Goal: Entertainment & Leisure: Consume media (video, audio)

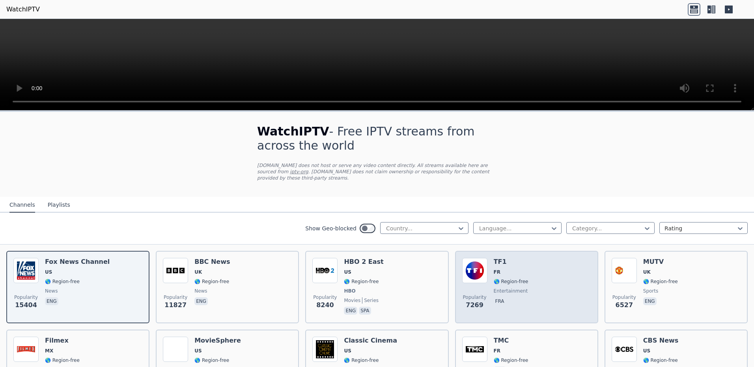
drag, startPoint x: 495, startPoint y: 254, endPoint x: 497, endPoint y: 261, distance: 7.1
click at [372, 261] on div "TF1 FR 🌎 Region-free entertainment fra" at bounding box center [511, 287] width 35 height 58
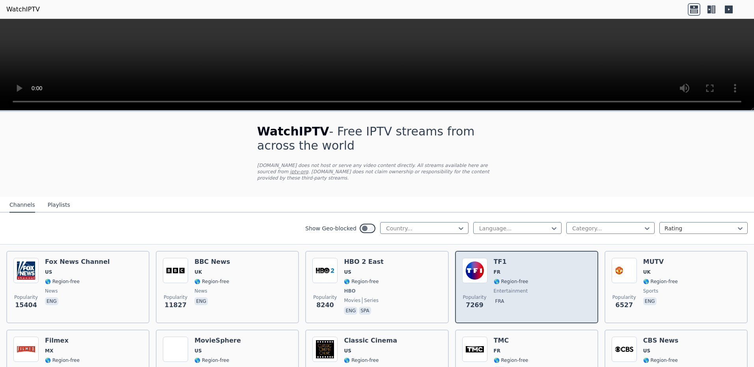
click at [372, 270] on div "Popularity 7269 TF1 FR 🌎 Region-free entertainment fra" at bounding box center [526, 287] width 129 height 58
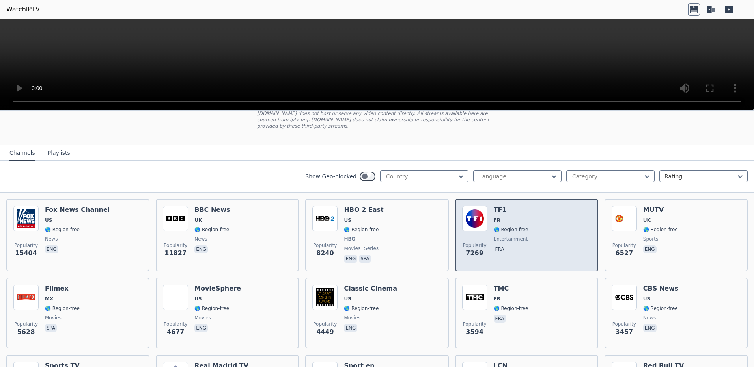
scroll to position [39, 0]
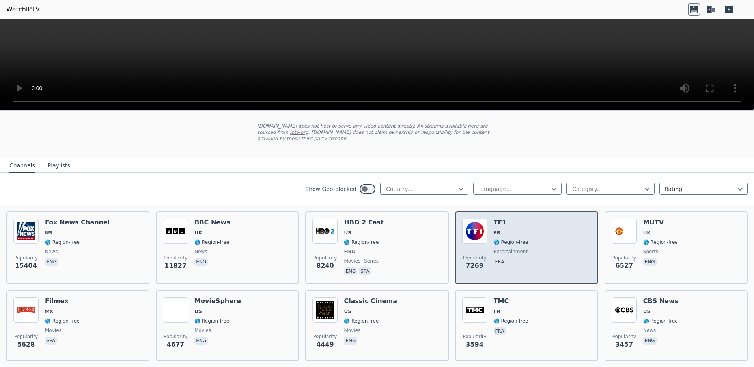
click at [372, 259] on span "fra" at bounding box center [511, 262] width 35 height 9
click at [372, 239] on span "🌎 Region-free" at bounding box center [511, 242] width 35 height 6
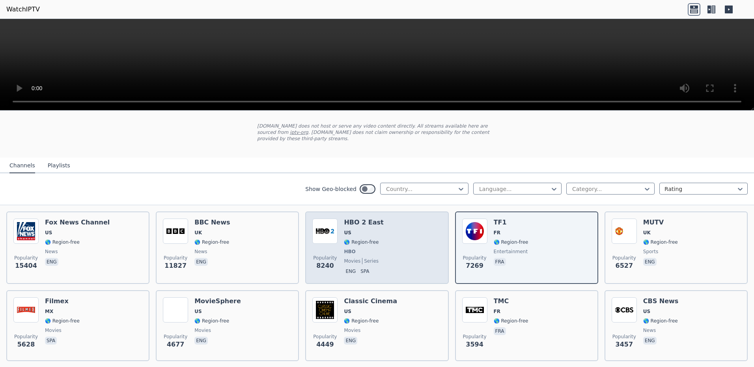
click at [372, 237] on div "Popularity 8240 HBO 2 East US 🌎 Region-free HBO movies series eng spa" at bounding box center [376, 248] width 143 height 73
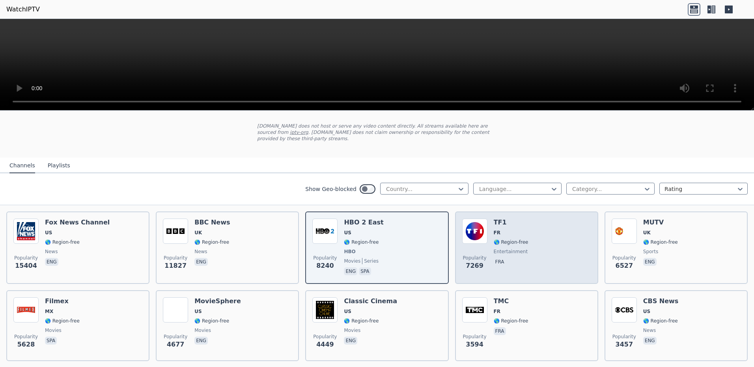
click at [372, 240] on div "Popularity 7269 TF1 FR 🌎 Region-free entertainment fra" at bounding box center [526, 248] width 129 height 58
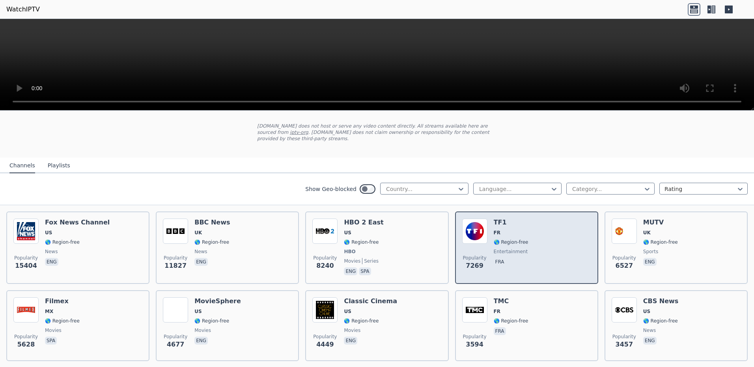
click at [372, 239] on div "Popularity 7269 TF1 FR 🌎 Region-free entertainment fra" at bounding box center [526, 248] width 129 height 58
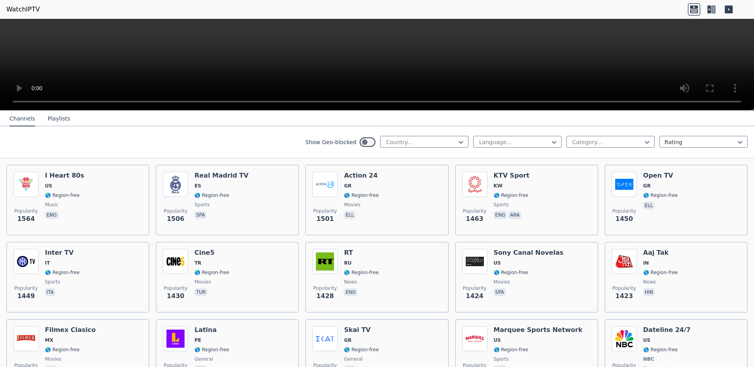
scroll to position [670, 0]
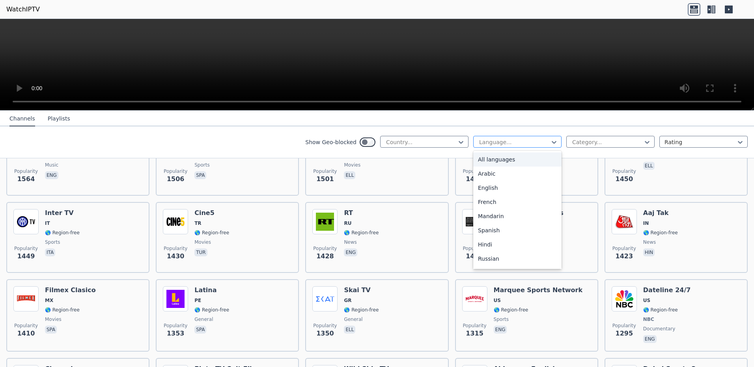
click at [372, 144] on div at bounding box center [514, 142] width 72 height 8
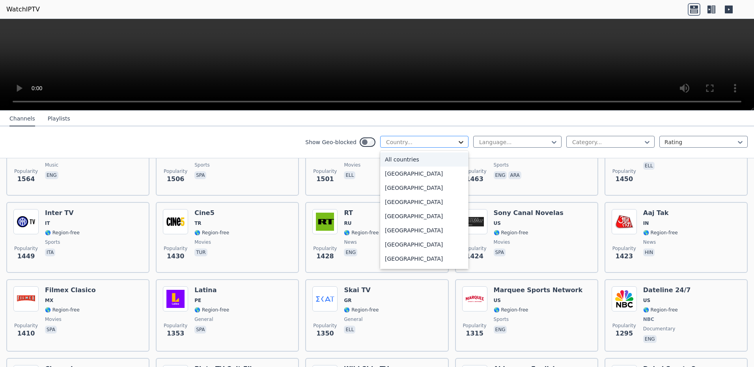
click at [372, 142] on icon at bounding box center [461, 142] width 8 height 8
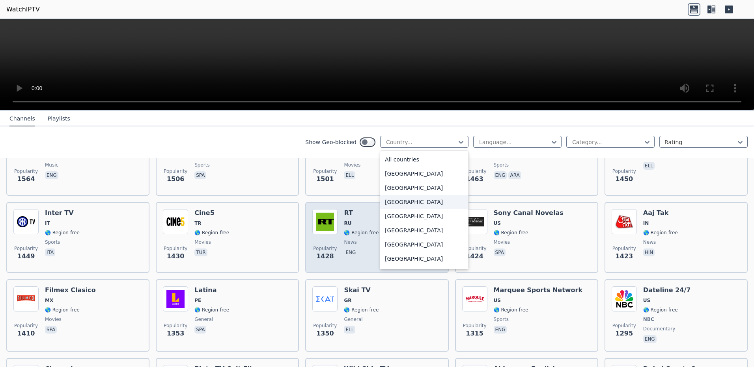
click at [372, 203] on div "[GEOGRAPHIC_DATA]" at bounding box center [424, 202] width 88 height 14
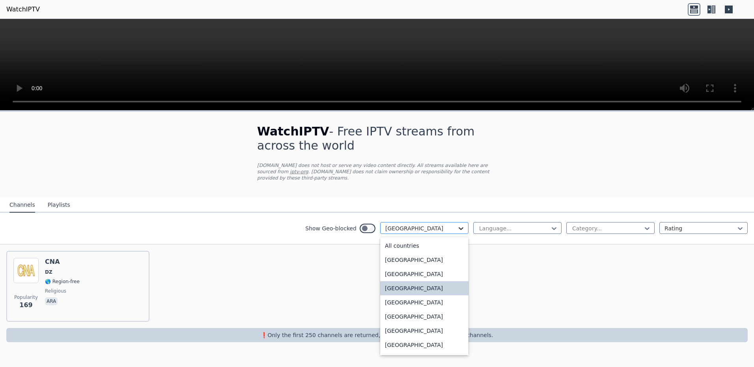
click at [372, 225] on icon at bounding box center [461, 229] width 8 height 8
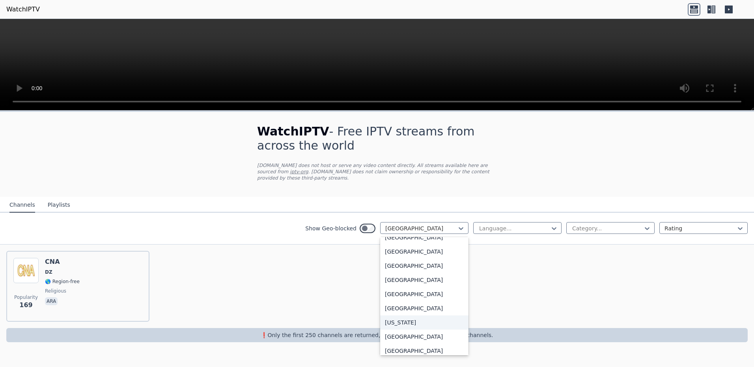
scroll to position [907, 0]
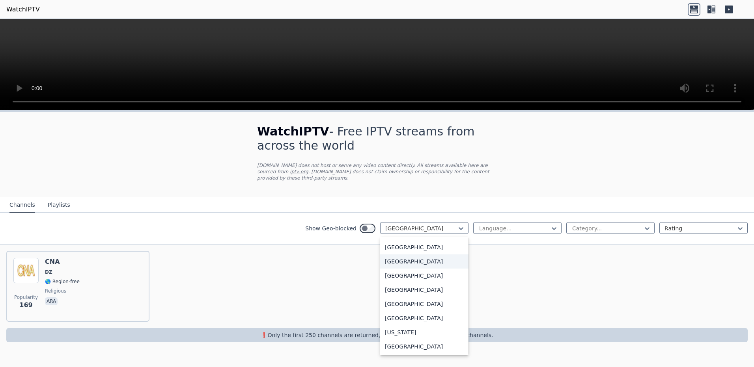
click at [372, 263] on div "[GEOGRAPHIC_DATA]" at bounding box center [424, 262] width 88 height 14
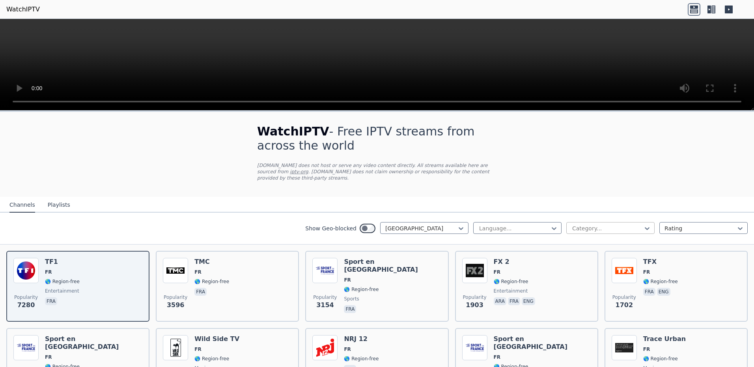
click at [372, 225] on div at bounding box center [607, 229] width 72 height 8
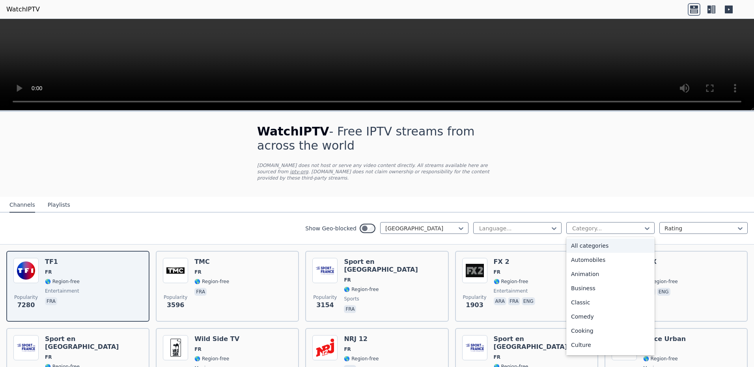
click at [372, 239] on div "All categories" at bounding box center [610, 246] width 88 height 14
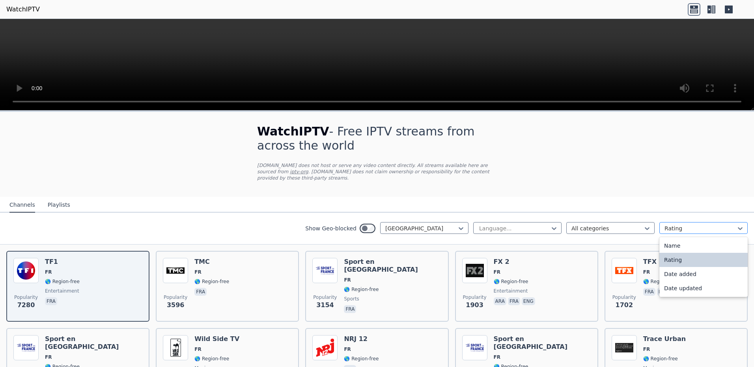
click at [372, 225] on div at bounding box center [700, 229] width 72 height 8
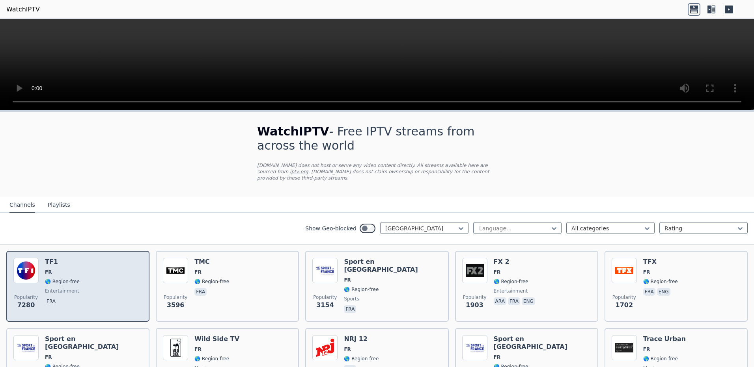
click at [50, 258] on h6 "TF1" at bounding box center [62, 262] width 35 height 8
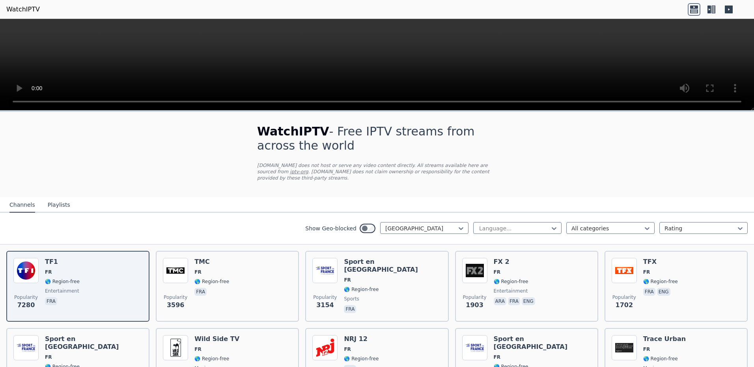
click at [372, 9] on div at bounding box center [717, 9] width 60 height 13
click at [372, 10] on icon at bounding box center [728, 10] width 8 height 8
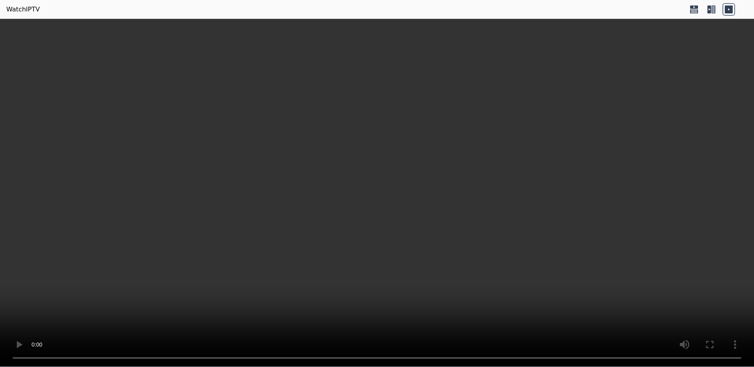
click at [372, 10] on icon at bounding box center [713, 10] width 4 height 8
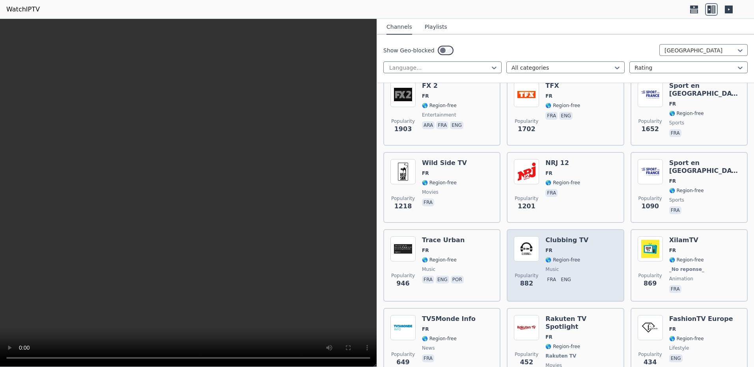
scroll to position [237, 0]
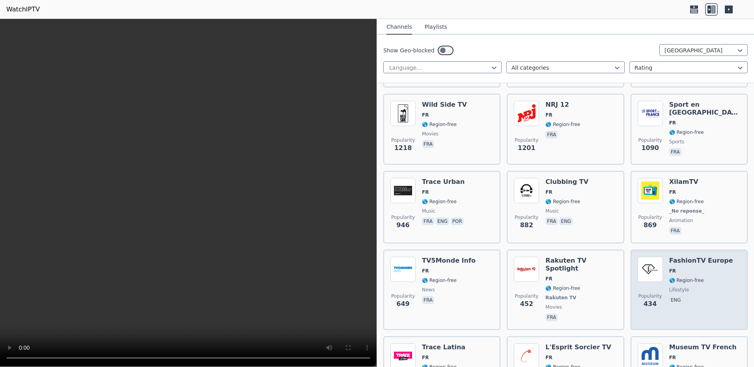
click at [372, 261] on div "FashionTV Europe FR 🌎 Region-free lifestyle eng" at bounding box center [701, 290] width 64 height 66
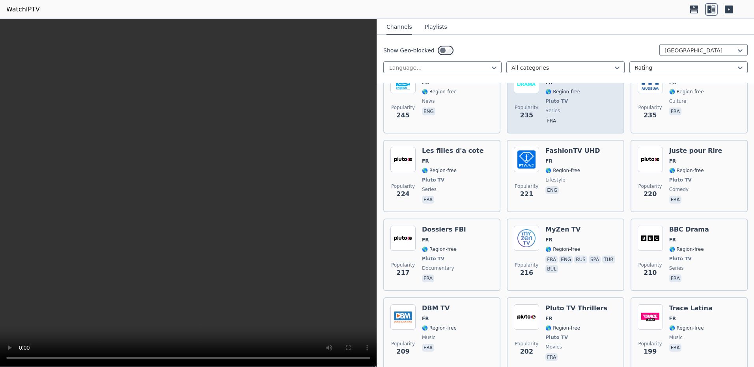
scroll to position [788, 0]
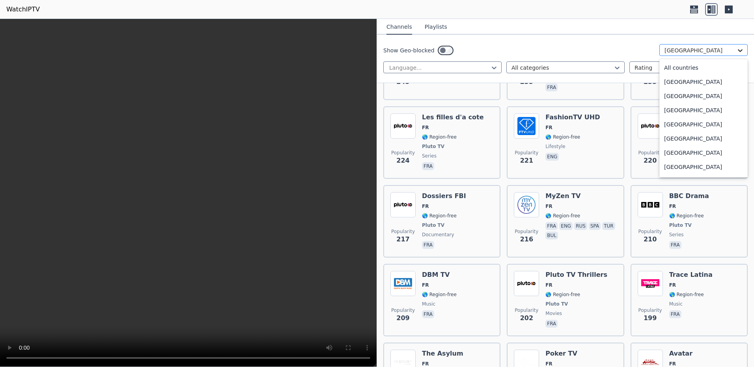
click at [372, 49] on icon at bounding box center [740, 51] width 8 height 8
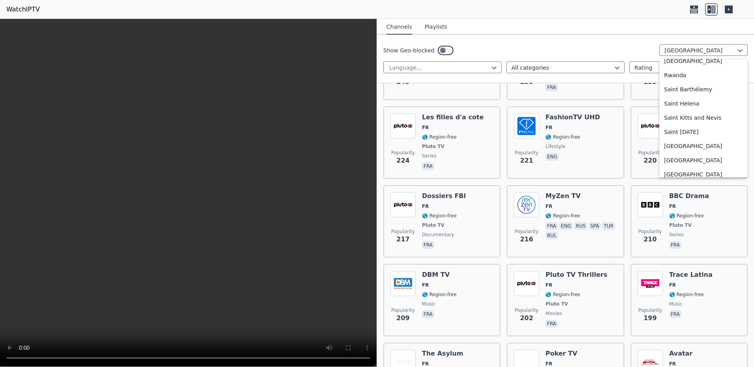
scroll to position [2816, 0]
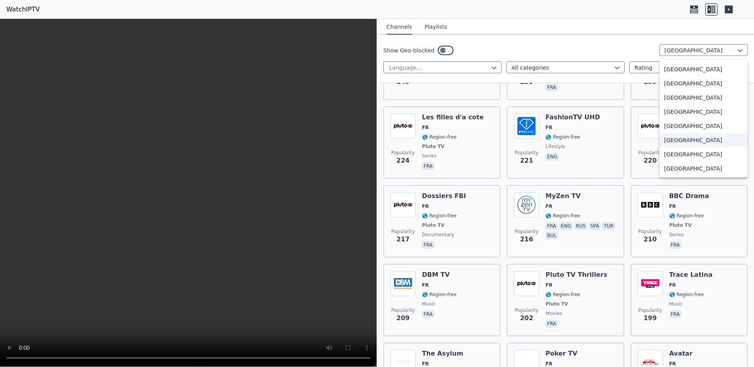
click at [372, 141] on div "[GEOGRAPHIC_DATA]" at bounding box center [703, 140] width 88 height 14
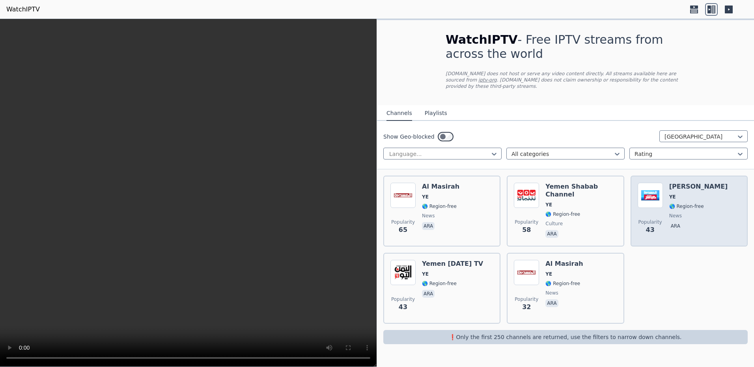
click at [372, 183] on h6 "[PERSON_NAME]" at bounding box center [698, 187] width 59 height 8
drag, startPoint x: 673, startPoint y: 177, endPoint x: 675, endPoint y: 190, distance: 12.7
click at [372, 194] on span "YE" at bounding box center [698, 197] width 59 height 6
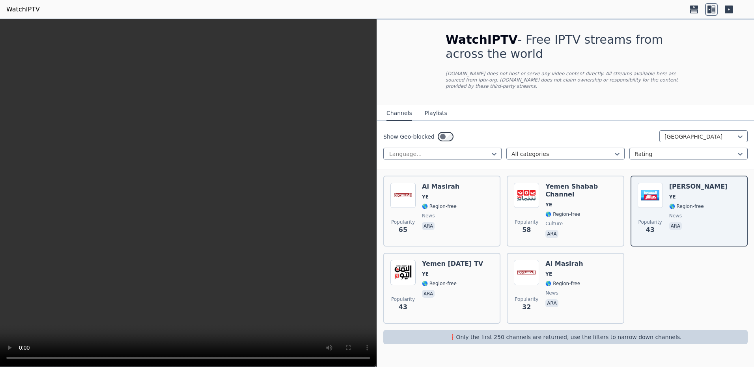
click at [372, 107] on button "Playlists" at bounding box center [436, 113] width 22 height 15
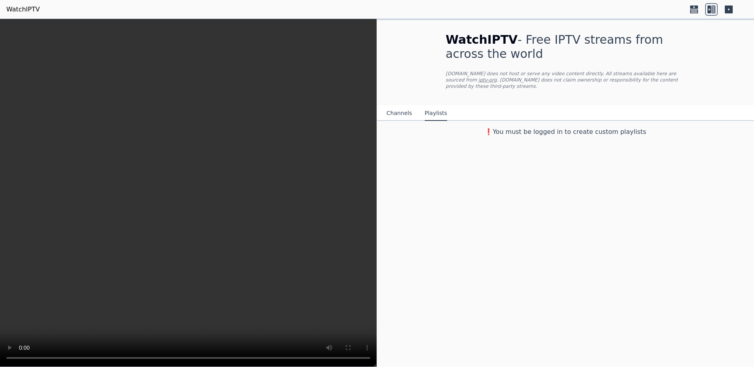
click at [372, 107] on button "Playlists" at bounding box center [436, 113] width 22 height 15
click at [372, 106] on button "Channels" at bounding box center [399, 113] width 26 height 15
